Goal: Information Seeking & Learning: Check status

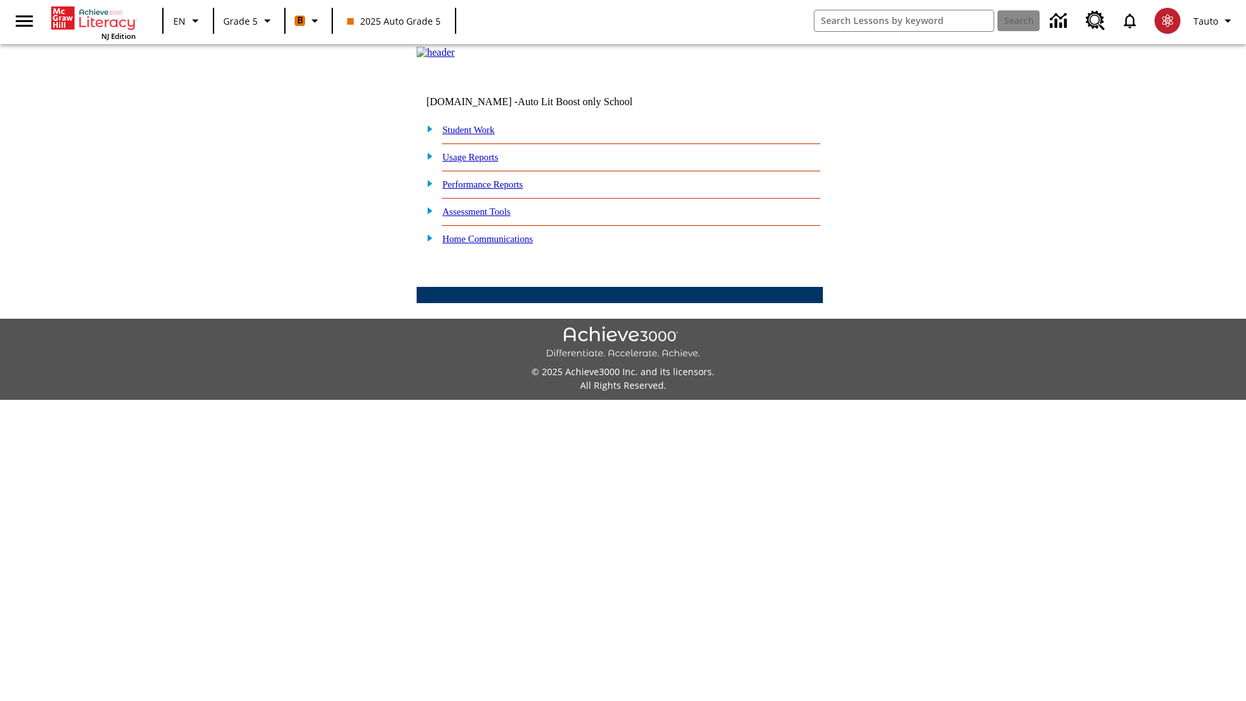
click at [496, 189] on link "Performance Reports" at bounding box center [483, 184] width 80 height 10
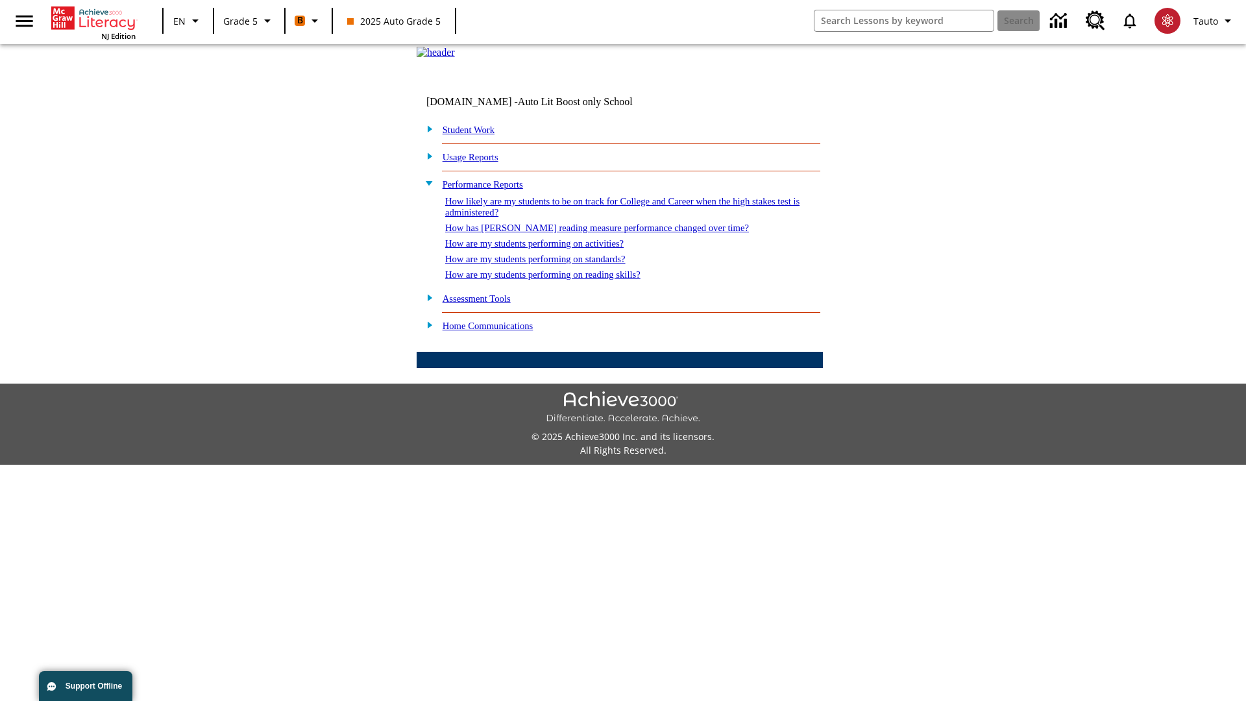
click at [547, 249] on link "How are my students performing on activities?" at bounding box center [534, 243] width 178 height 10
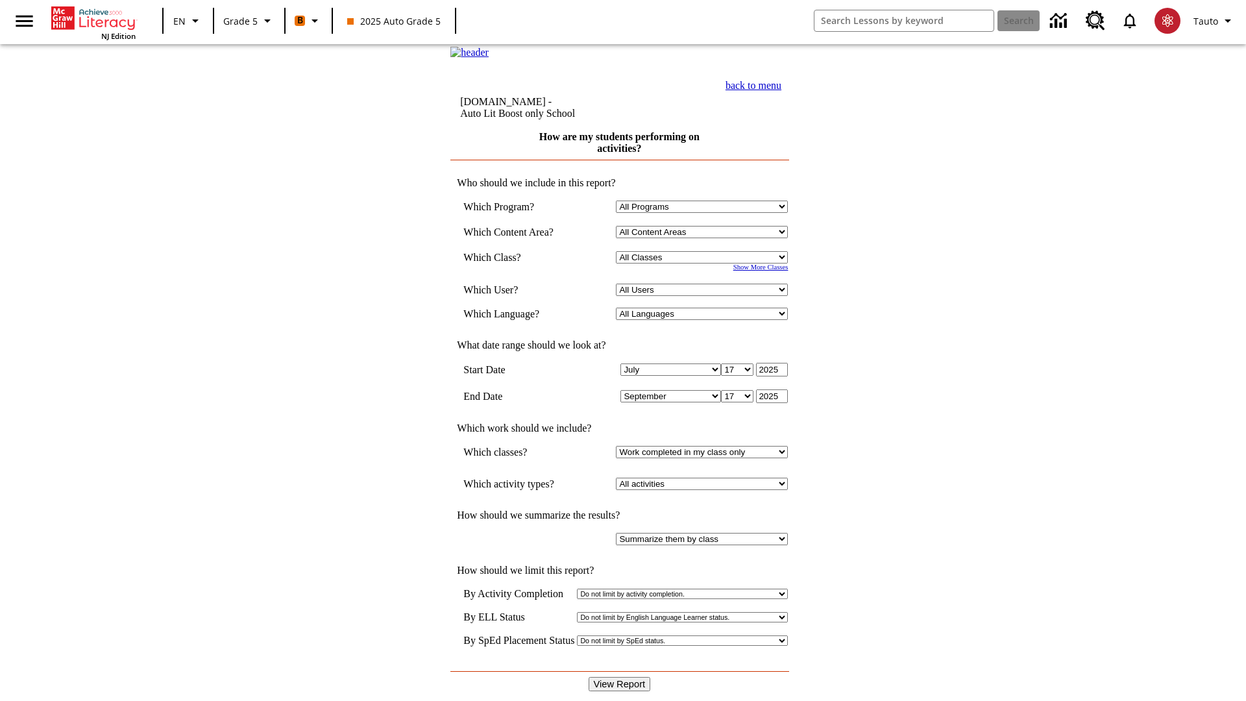
click at [705, 263] on select "Select a Class: All Classes 2025 Auto Grade 5 OL 2025 Auto Grade 6" at bounding box center [702, 257] width 172 height 12
select select "11133131"
